Goal: Communication & Community: Share content

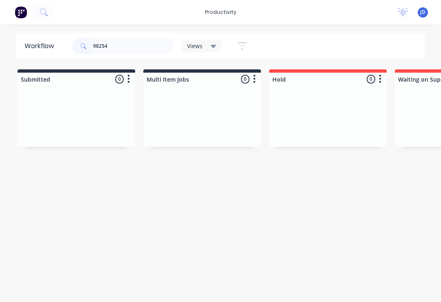
click at [144, 109] on div at bounding box center [202, 116] width 118 height 61
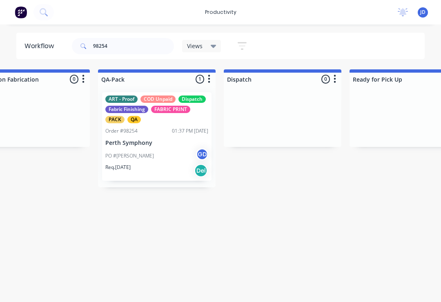
scroll to position [0, 2059]
click at [163, 141] on p "Perth Symphony" at bounding box center [155, 143] width 103 height 7
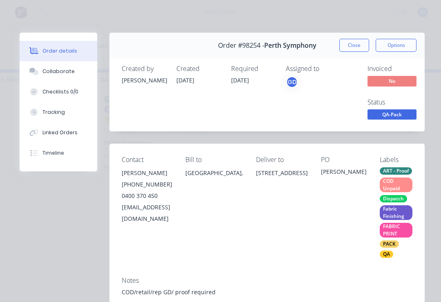
click at [60, 76] on button "Collaborate" at bounding box center [59, 71] width 78 height 20
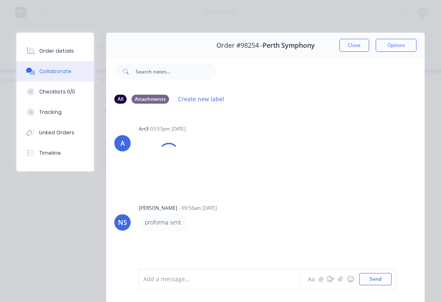
click at [339, 282] on icon "button" at bounding box center [340, 278] width 4 height 5
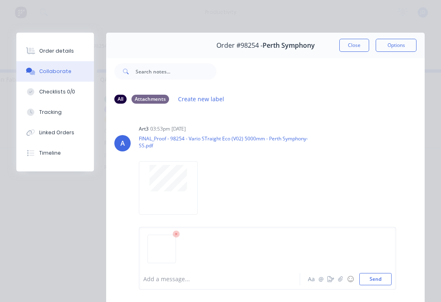
click at [386, 272] on div at bounding box center [267, 253] width 248 height 42
click at [387, 283] on button "Send" at bounding box center [375, 279] width 32 height 12
click at [354, 47] on button "Close" at bounding box center [354, 45] width 30 height 13
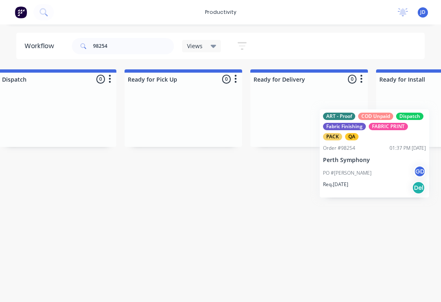
scroll to position [0, 2295]
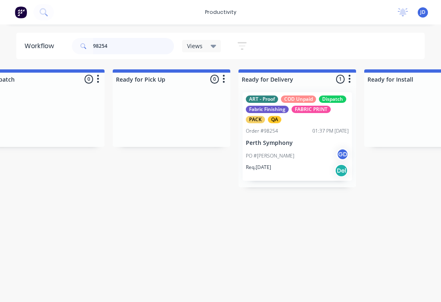
click at [118, 48] on input "98254" at bounding box center [133, 46] width 81 height 16
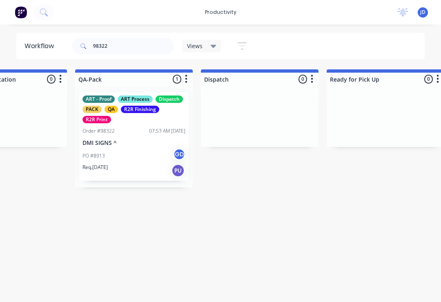
scroll to position [0, 2077]
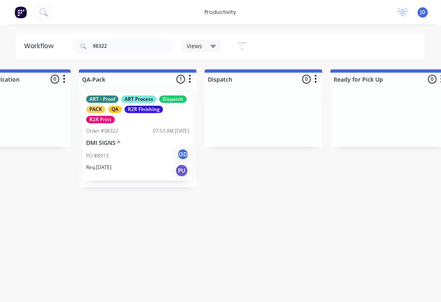
click at [149, 146] on div "ART - Proof ART Process Dispatch PACK QA R2R Finishing R2R Print Order #98322 0…" at bounding box center [137, 136] width 109 height 89
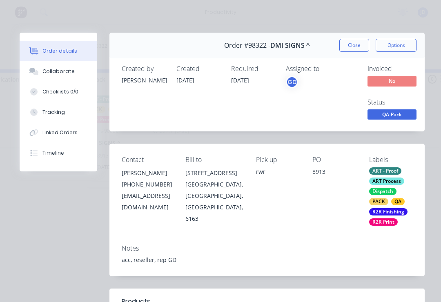
click at [58, 70] on div "Collaborate" at bounding box center [58, 71] width 32 height 7
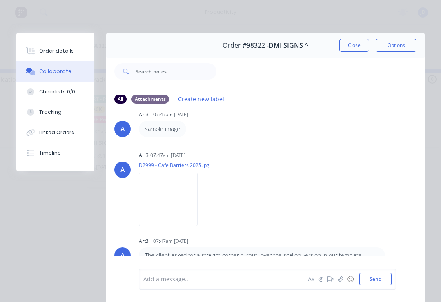
scroll to position [98, 0]
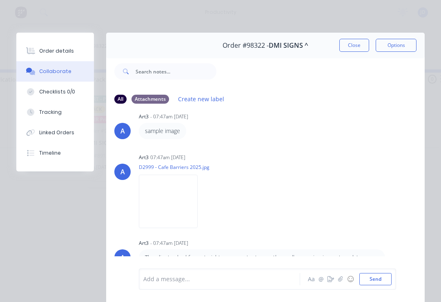
click at [339, 278] on icon "button" at bounding box center [340, 279] width 5 height 6
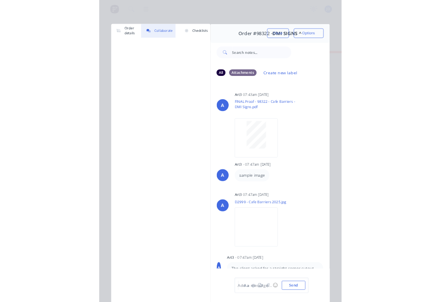
scroll to position [0, 2077]
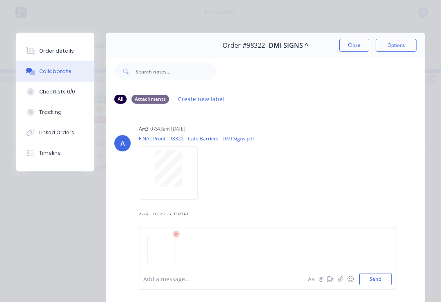
click at [386, 281] on button "Send" at bounding box center [375, 279] width 32 height 12
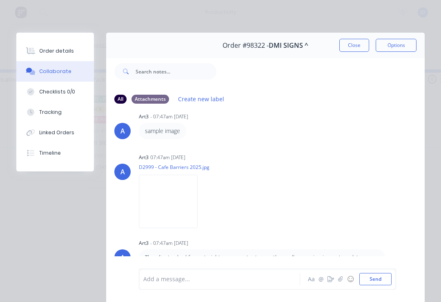
click at [339, 278] on icon "button" at bounding box center [340, 279] width 5 height 6
click at [386, 281] on button "Send" at bounding box center [375, 279] width 32 height 12
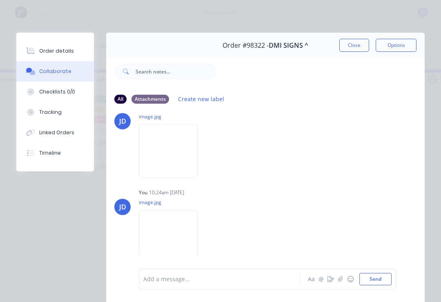
scroll to position [287, 0]
click at [356, 48] on button "Close" at bounding box center [354, 45] width 30 height 13
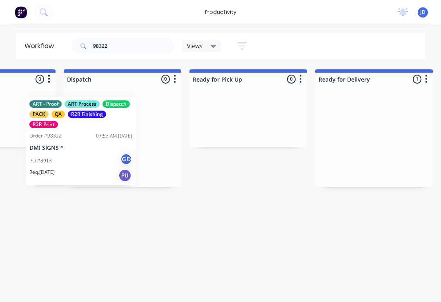
scroll to position [0, 2218]
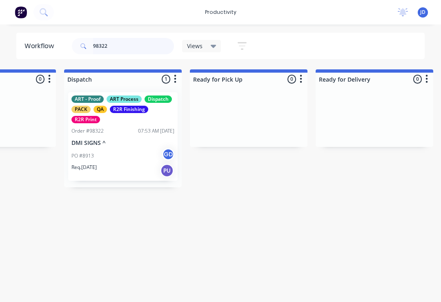
click at [131, 47] on input "98322" at bounding box center [133, 46] width 81 height 16
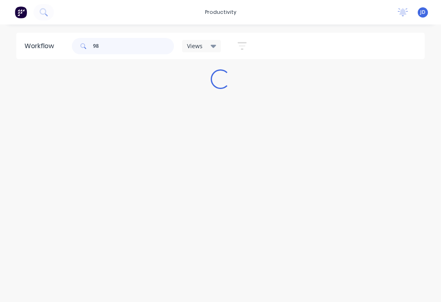
scroll to position [0, 0]
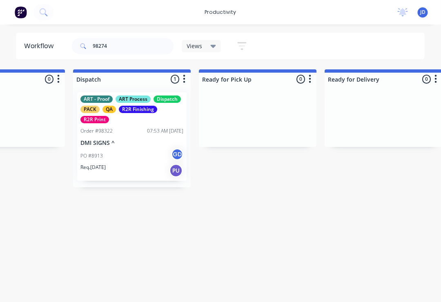
click at [134, 145] on p "DMI SIGNS ^" at bounding box center [132, 143] width 103 height 7
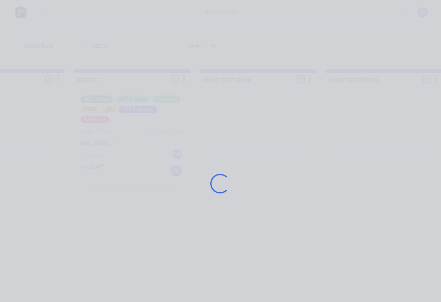
scroll to position [0, 2209]
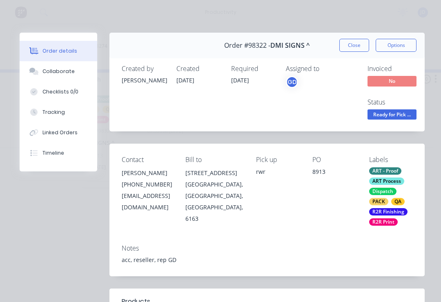
click at [357, 44] on button "Close" at bounding box center [354, 45] width 30 height 13
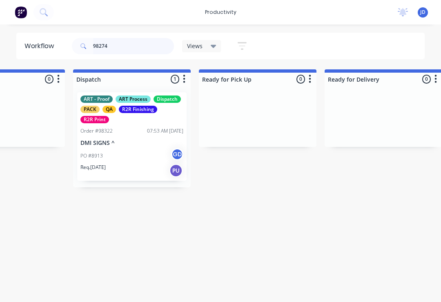
click at [123, 51] on input "98274" at bounding box center [133, 46] width 81 height 16
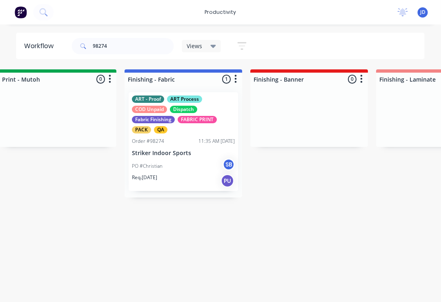
click at [186, 154] on p "Striker Indoor Sports" at bounding box center [183, 153] width 103 height 7
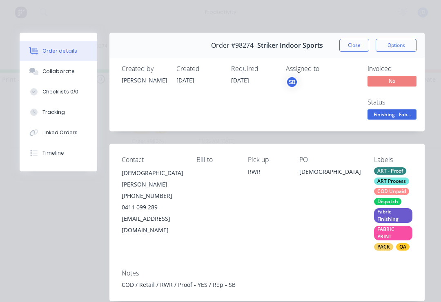
click at [63, 71] on div "Collaborate" at bounding box center [58, 71] width 32 height 7
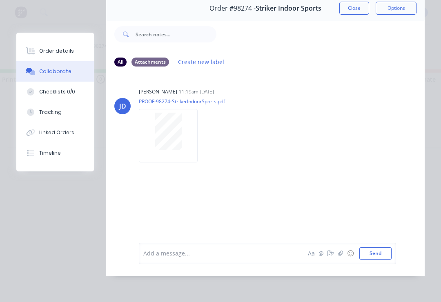
scroll to position [49, 0]
click at [343, 254] on icon "button" at bounding box center [340, 254] width 5 height 6
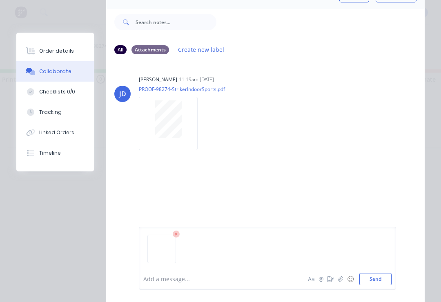
click at [387, 276] on button "Send" at bounding box center [375, 279] width 32 height 12
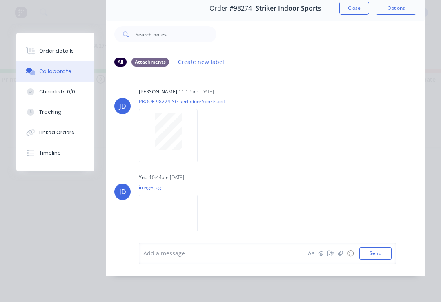
click at [341, 256] on icon "button" at bounding box center [340, 254] width 5 height 6
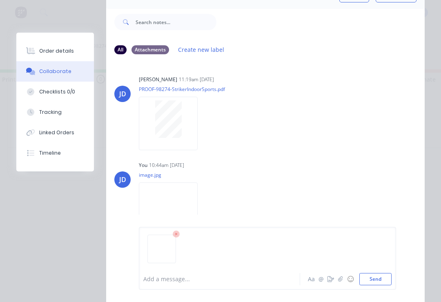
click at [387, 274] on button "Send" at bounding box center [375, 279] width 32 height 12
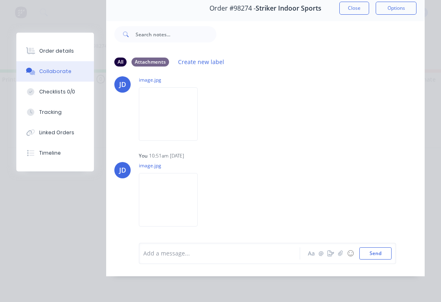
scroll to position [108, 0]
click at [343, 254] on icon "button" at bounding box center [340, 254] width 5 height 6
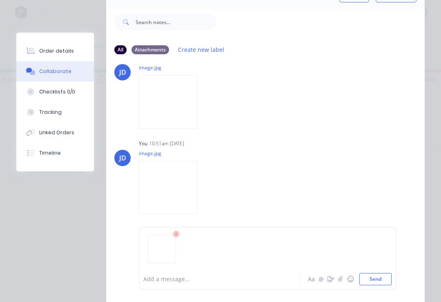
click at [388, 281] on button "Send" at bounding box center [375, 279] width 32 height 12
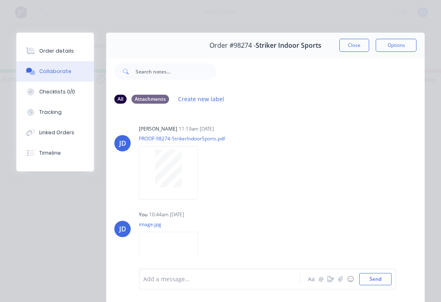
scroll to position [0, 0]
click at [358, 43] on button "Close" at bounding box center [354, 45] width 30 height 13
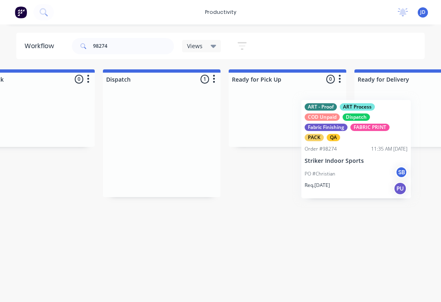
scroll to position [0, 2180]
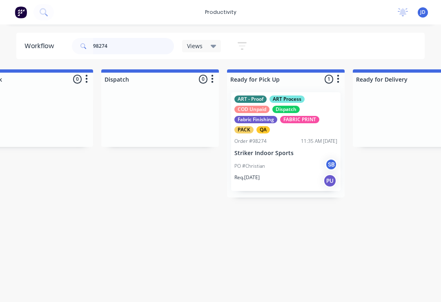
click at [129, 54] on input "98274" at bounding box center [133, 46] width 81 height 16
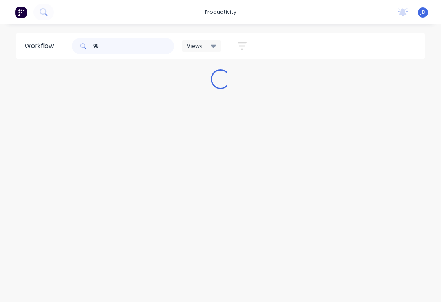
scroll to position [0, 0]
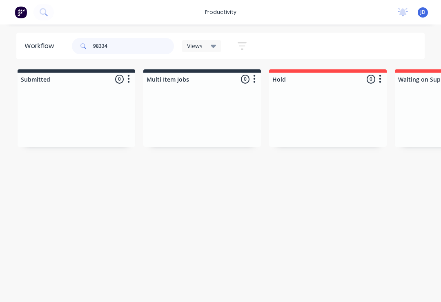
type input "98334"
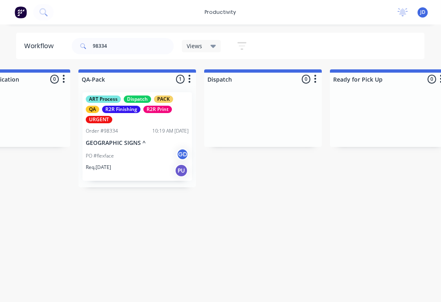
click at [141, 152] on div "PO #flexface GD" at bounding box center [137, 156] width 103 height 16
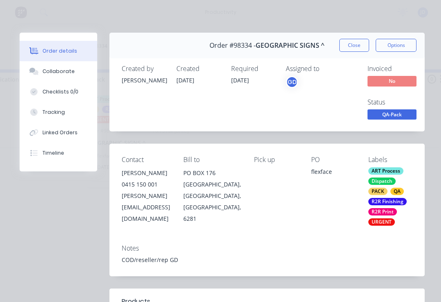
click at [61, 70] on div "Collaborate" at bounding box center [58, 71] width 32 height 7
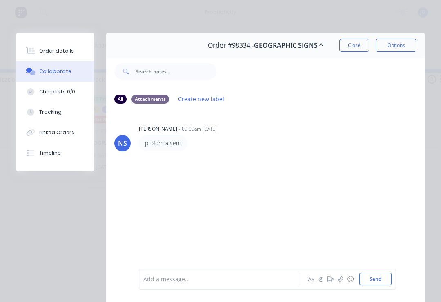
click at [341, 281] on icon "button" at bounding box center [340, 279] width 5 height 6
click at [378, 274] on button "Send" at bounding box center [375, 279] width 32 height 12
click at [357, 47] on button "Close" at bounding box center [354, 45] width 30 height 13
